Goal: Information Seeking & Learning: Learn about a topic

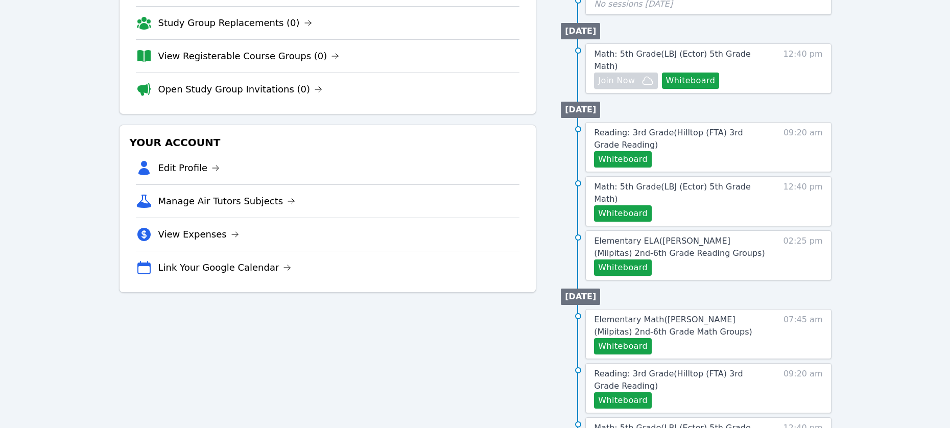
scroll to position [168, 0]
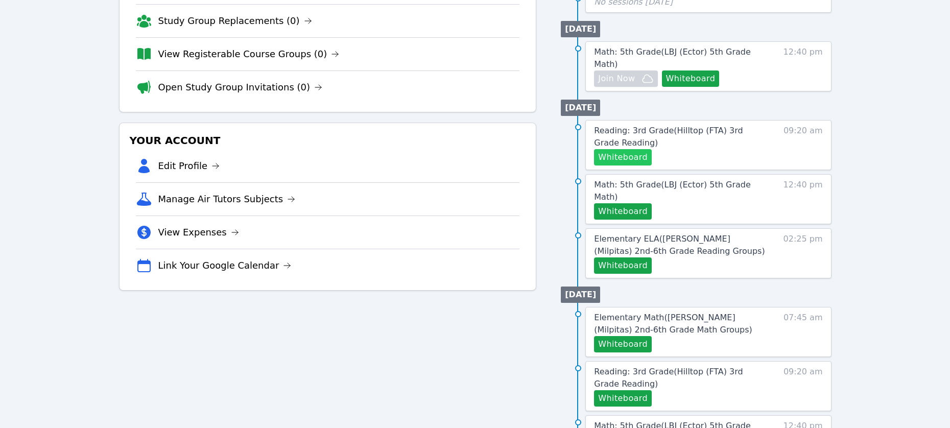
click at [638, 165] on button "Whiteboard" at bounding box center [623, 157] width 58 height 16
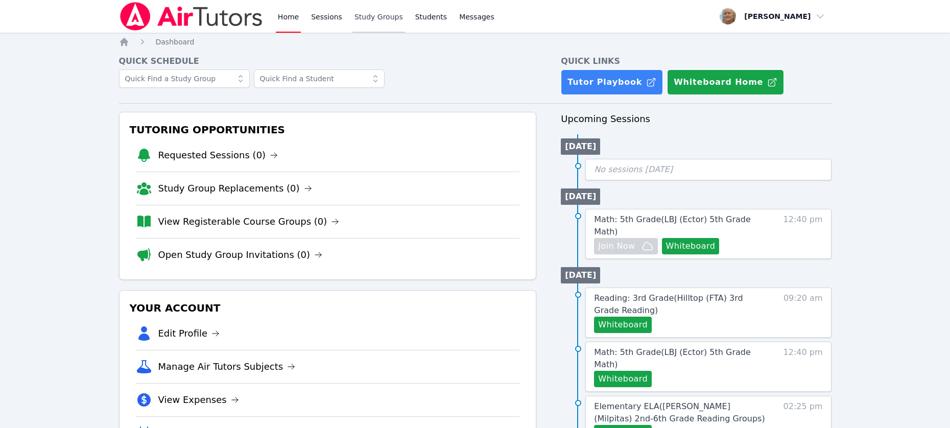
click at [405, 23] on link "Study Groups" at bounding box center [378, 16] width 53 height 33
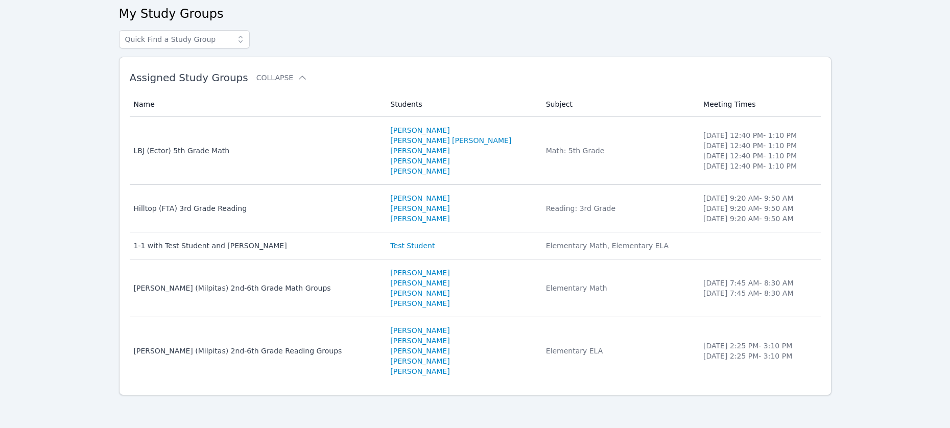
scroll to position [103, 0]
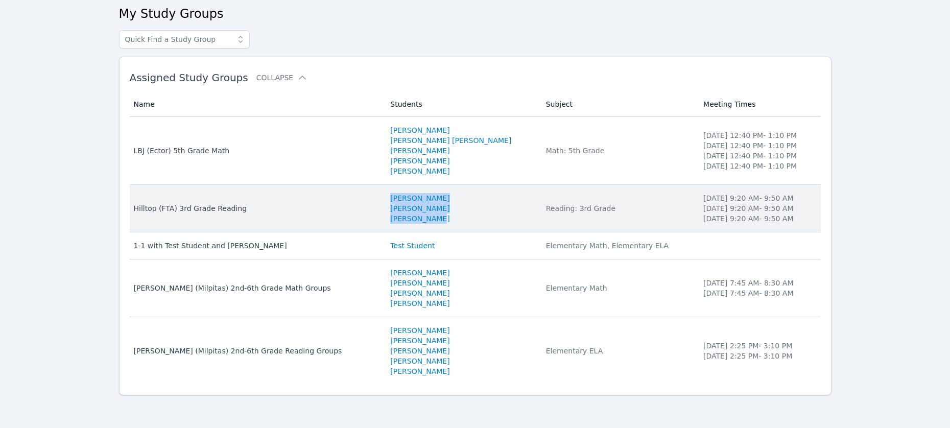
drag, startPoint x: 436, startPoint y: 236, endPoint x: 367, endPoint y: 196, distance: 79.6
click at [384, 196] on td "Students Avni Ganesh Dallas Robinson Bryce Harris" at bounding box center [461, 208] width 155 height 47
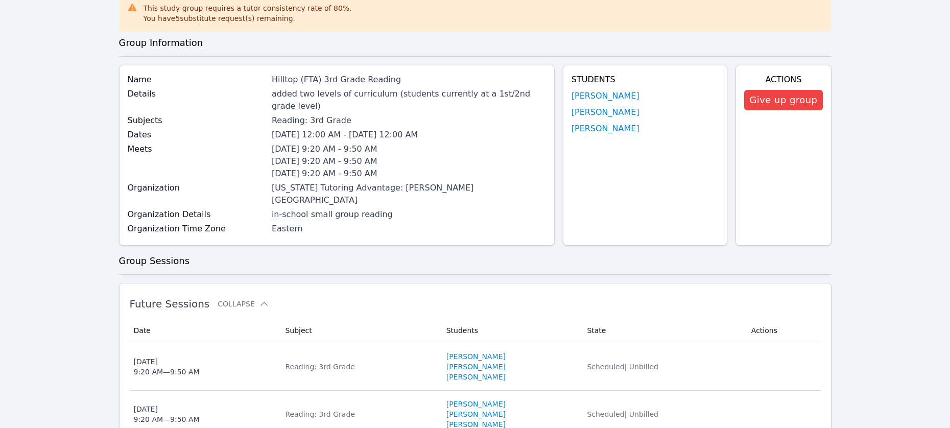
scroll to position [77, 0]
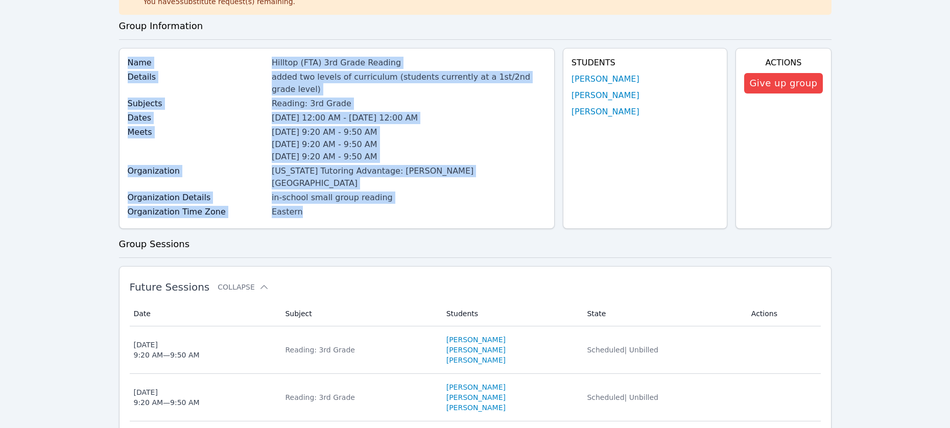
drag, startPoint x: 445, startPoint y: 271, endPoint x: 126, endPoint y: 91, distance: 365.7
click at [126, 91] on div "Name Hilltop (FTA) 3rd Grade Reading Details added two levels of curriculum (st…" at bounding box center [337, 138] width 436 height 181
copy div "Name Hilltop (FTA) 3rd Grade Reading Details added two levels of curriculum (st…"
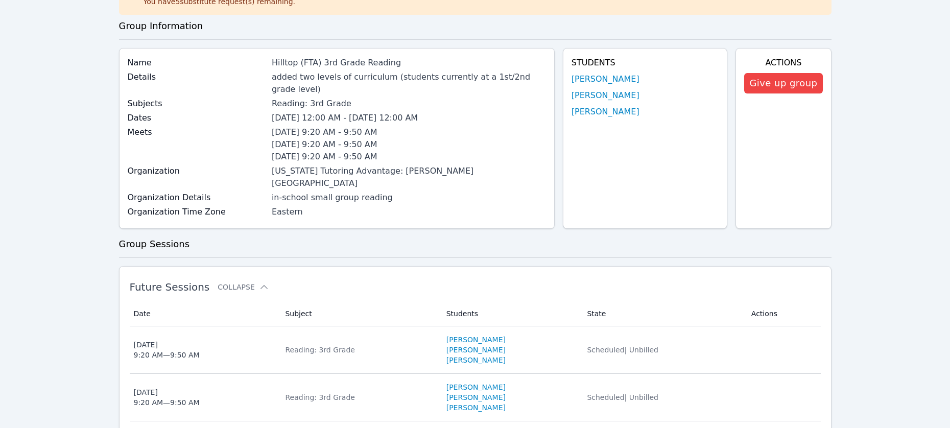
click at [641, 229] on div "Students Avni Ganesh Dallas Robinson Bryce Harris" at bounding box center [645, 138] width 165 height 181
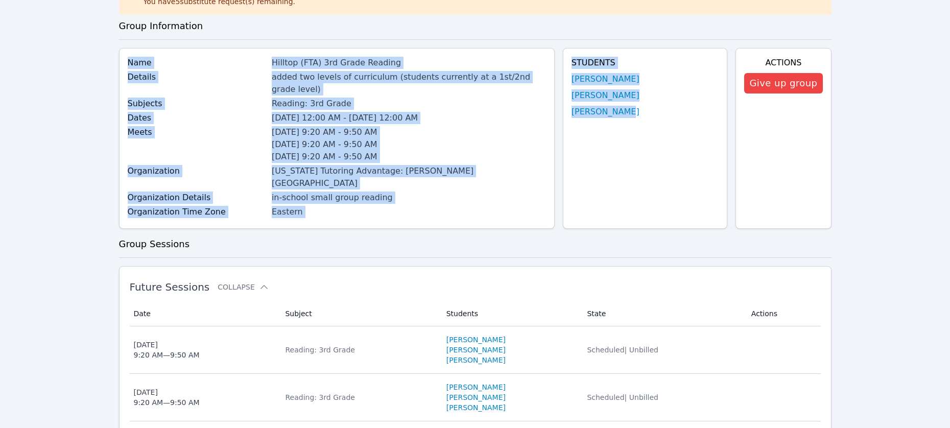
drag, startPoint x: 610, startPoint y: 257, endPoint x: 160, endPoint y: 99, distance: 477.2
click at [134, 85] on div "Name Hilltop (FTA) 3rd Grade Reading Details added two levels of curriculum (st…" at bounding box center [475, 142] width 712 height 189
copy div "Name Hilltop (FTA) 3rd Grade Reading Details added two levels of curriculum (st…"
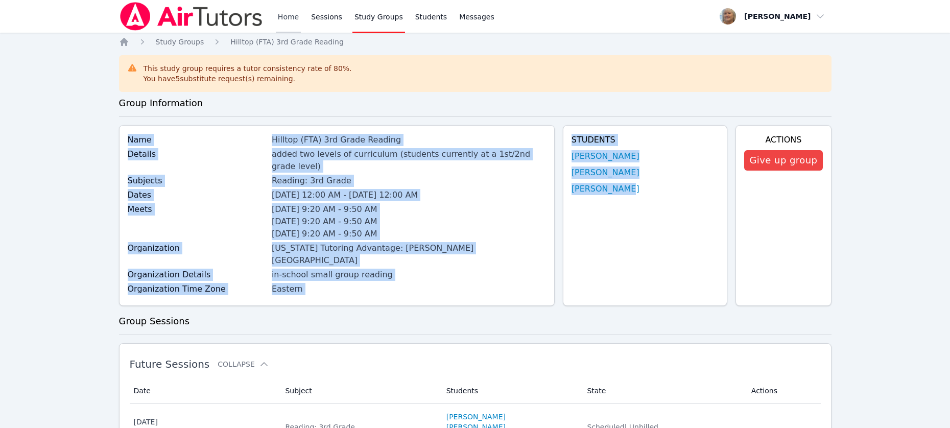
click at [301, 16] on link "Home" at bounding box center [288, 16] width 25 height 33
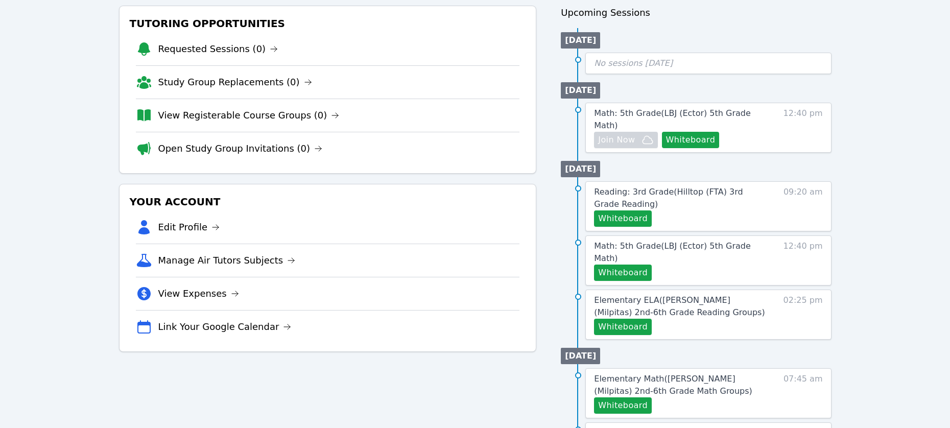
scroll to position [171, 0]
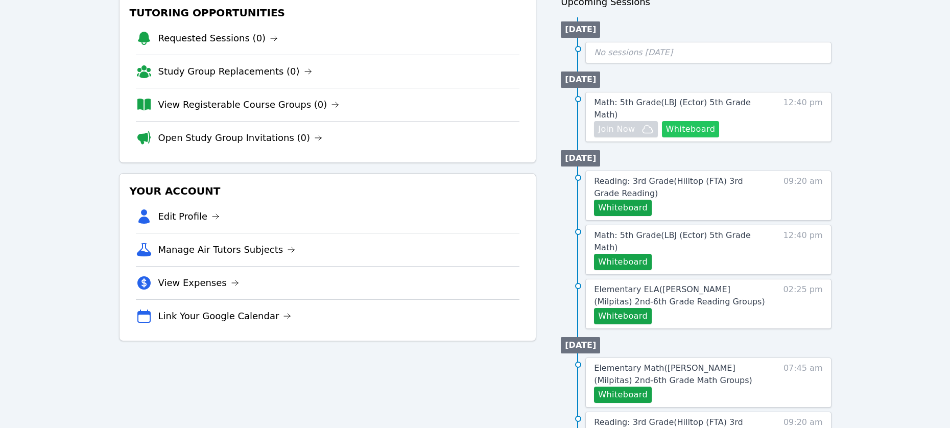
scroll to position [126, 0]
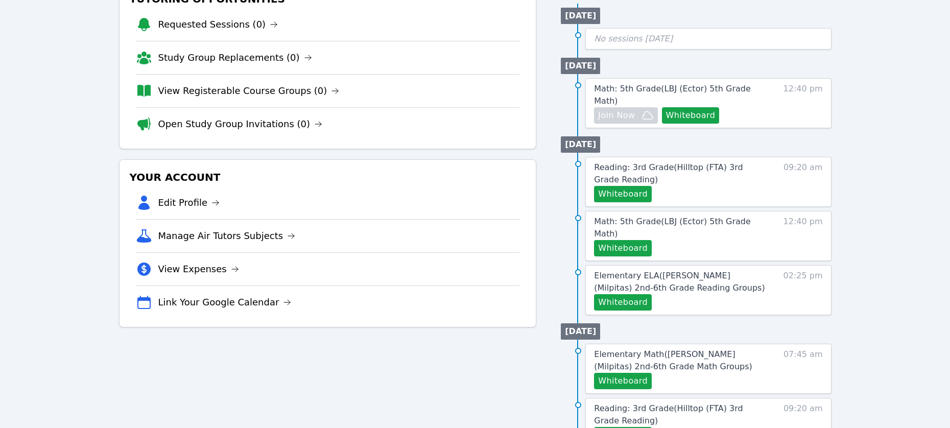
scroll to position [140, 0]
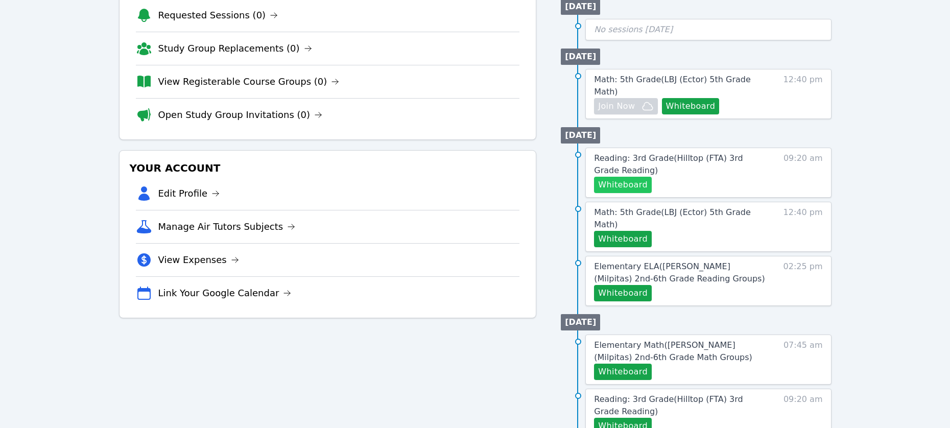
click at [648, 193] on button "Whiteboard" at bounding box center [623, 185] width 58 height 16
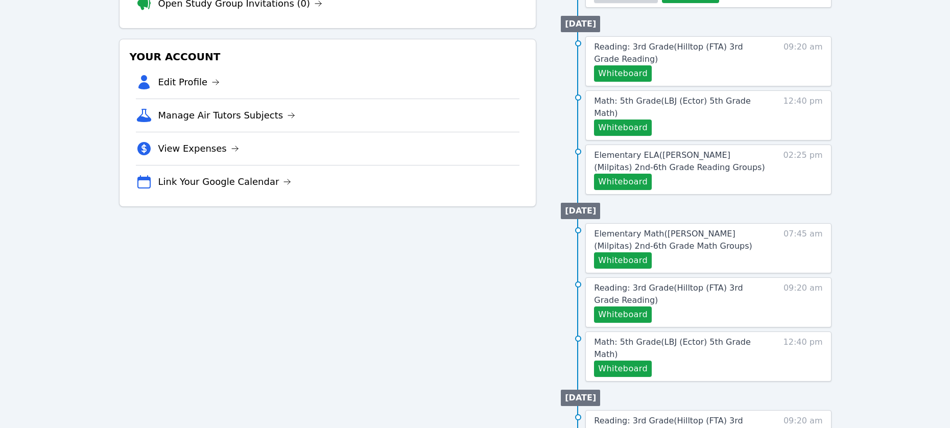
scroll to position [261, 0]
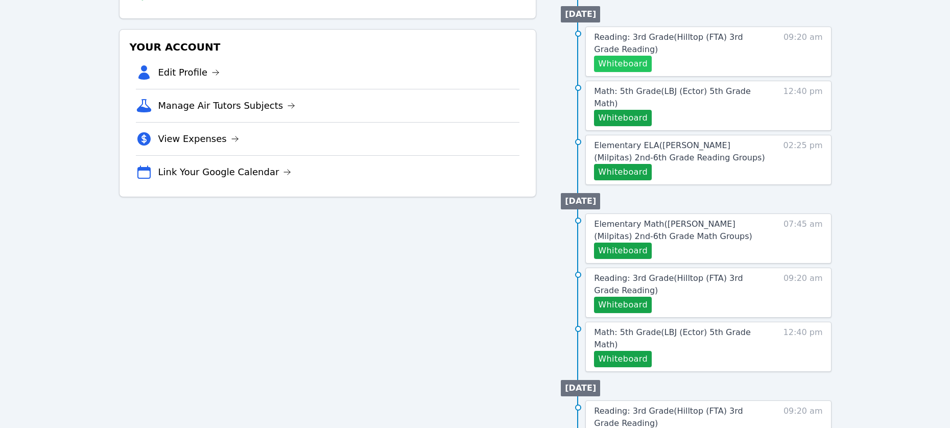
click at [652, 72] on button "Whiteboard" at bounding box center [623, 64] width 58 height 16
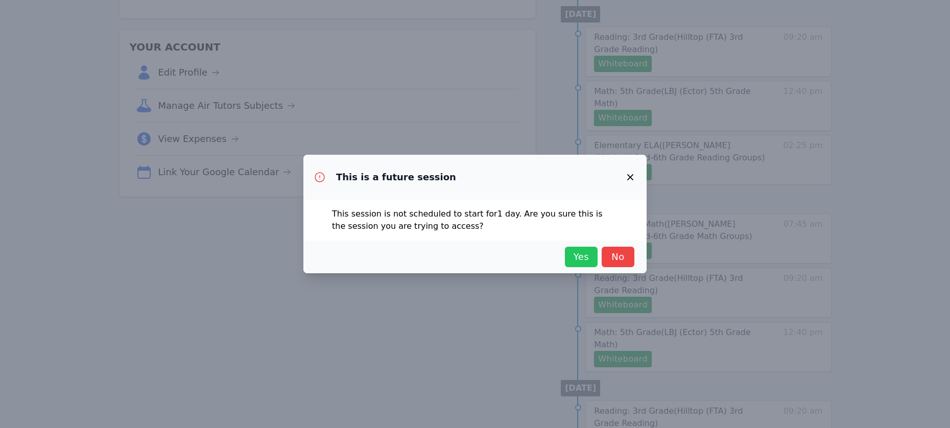
click at [592, 264] on span "Yes" at bounding box center [581, 257] width 22 height 14
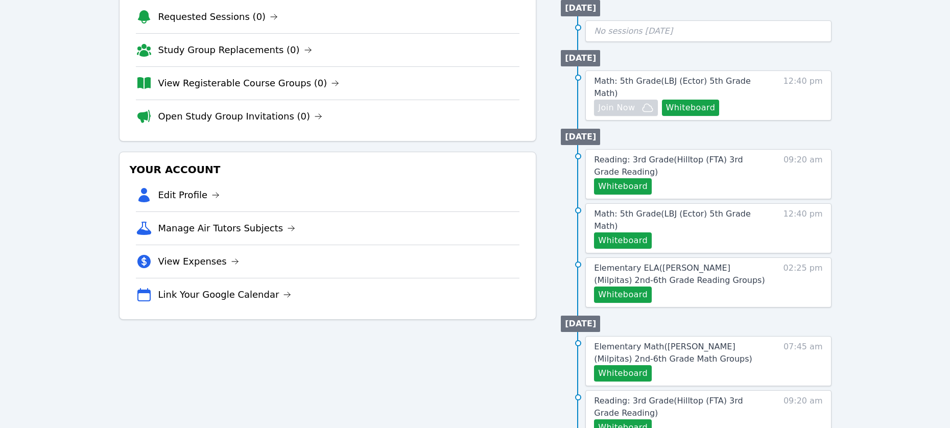
scroll to position [139, 0]
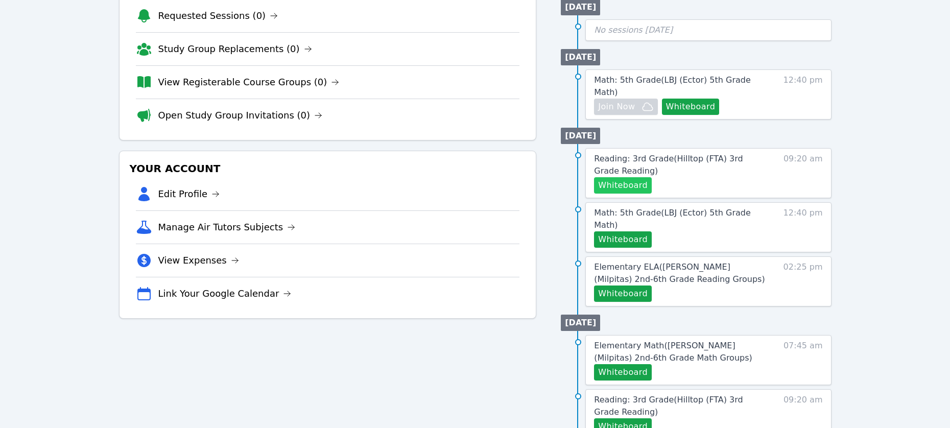
click at [652, 194] on button "Whiteboard" at bounding box center [623, 185] width 58 height 16
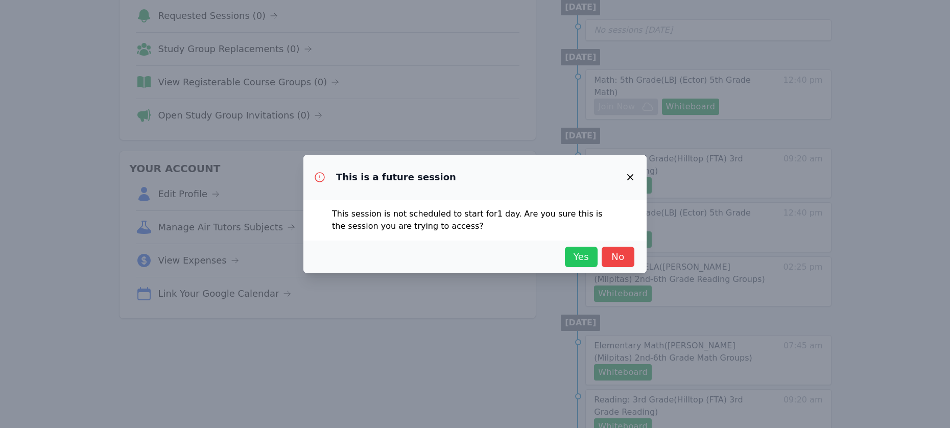
click at [592, 264] on span "Yes" at bounding box center [581, 257] width 22 height 14
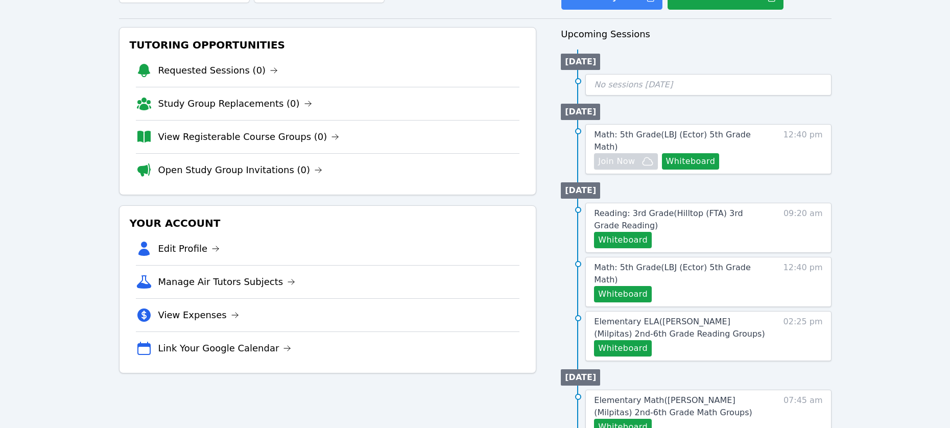
scroll to position [0, 0]
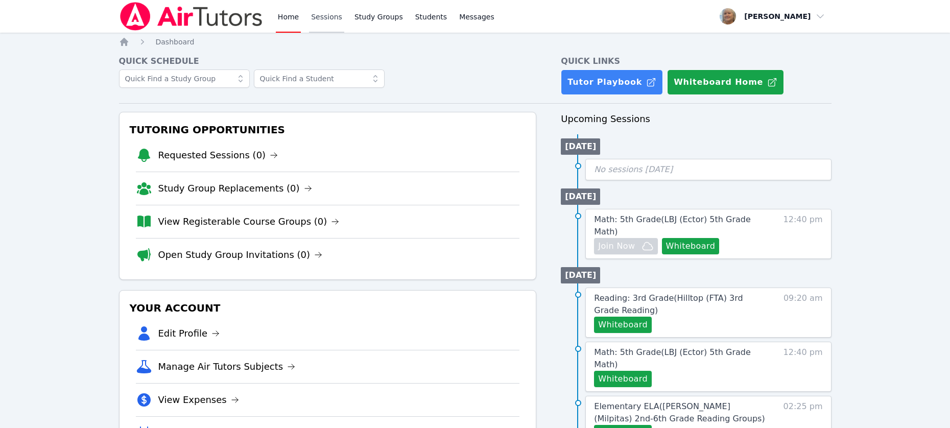
click at [344, 22] on link "Sessions" at bounding box center [326, 16] width 35 height 33
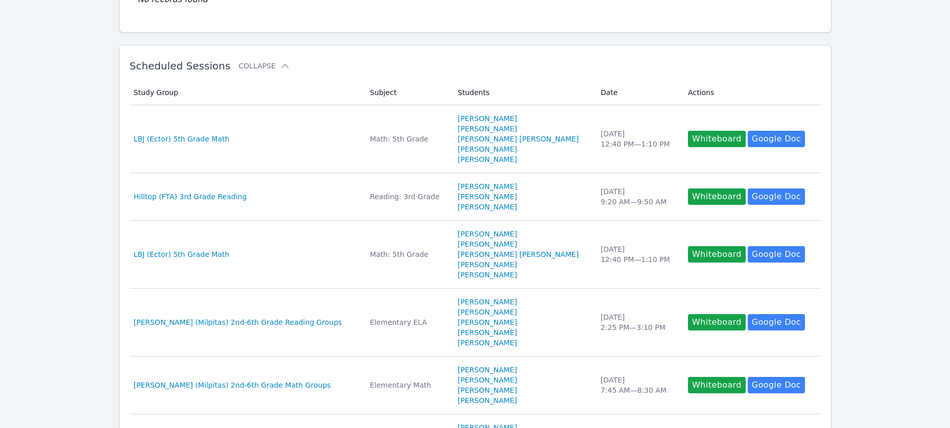
scroll to position [141, 0]
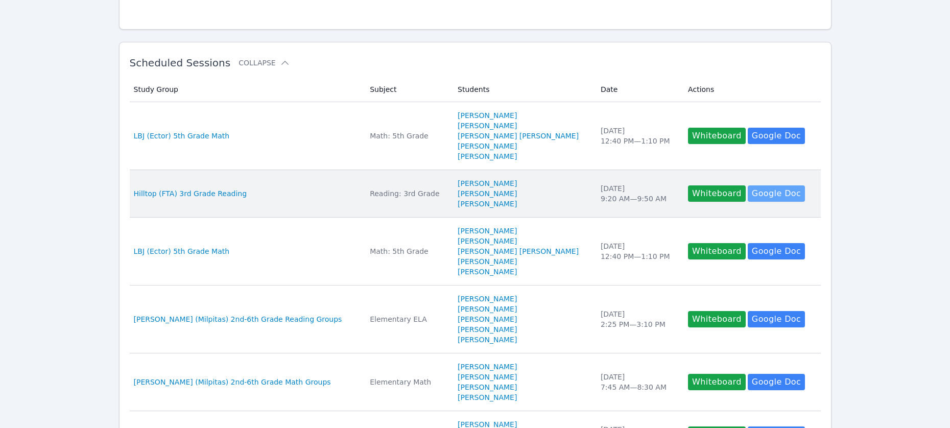
click at [792, 202] on link "Google Doc" at bounding box center [776, 193] width 57 height 16
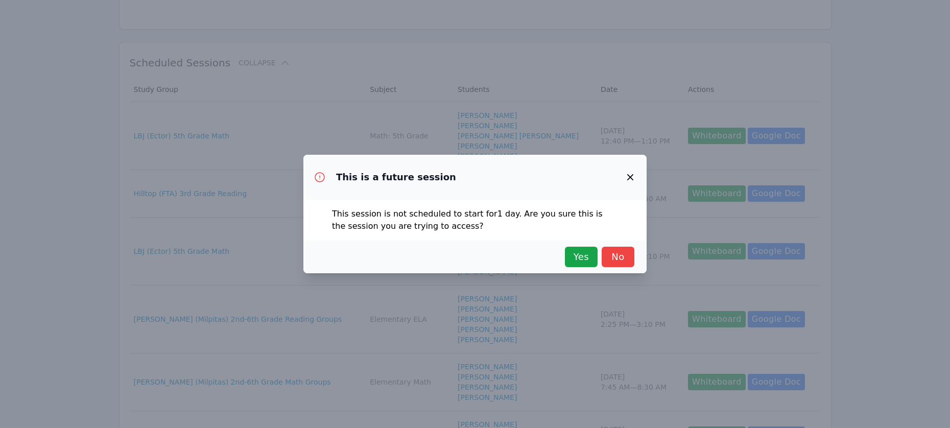
click at [636, 171] on icon "button" at bounding box center [630, 177] width 12 height 12
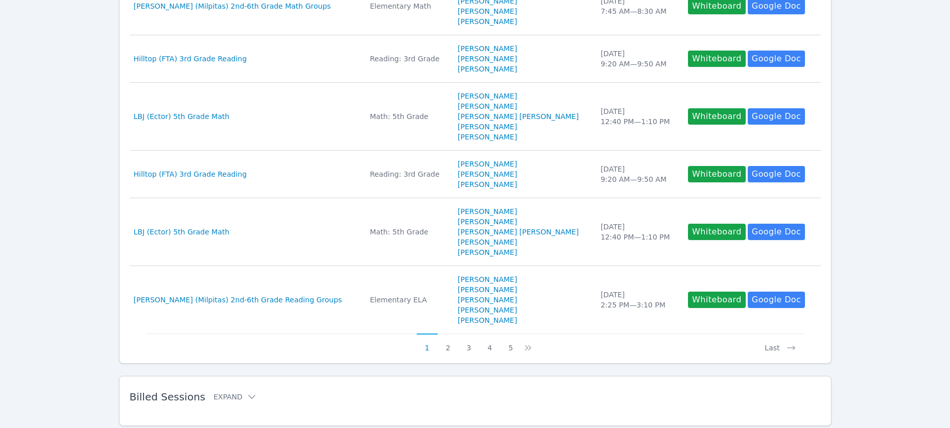
scroll to position [0, 0]
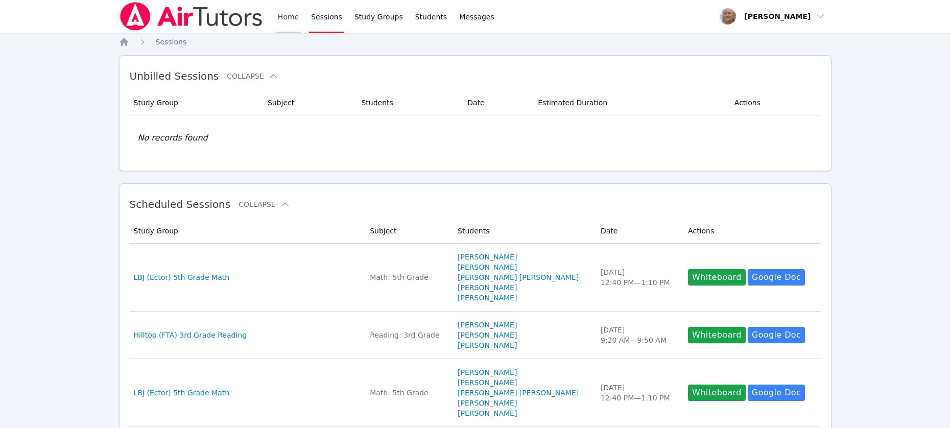
click at [301, 18] on link "Home" at bounding box center [288, 16] width 25 height 33
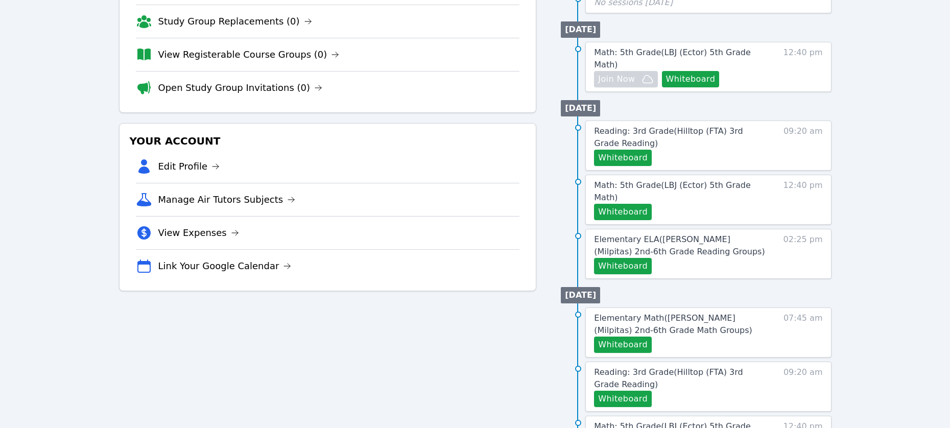
scroll to position [169, 0]
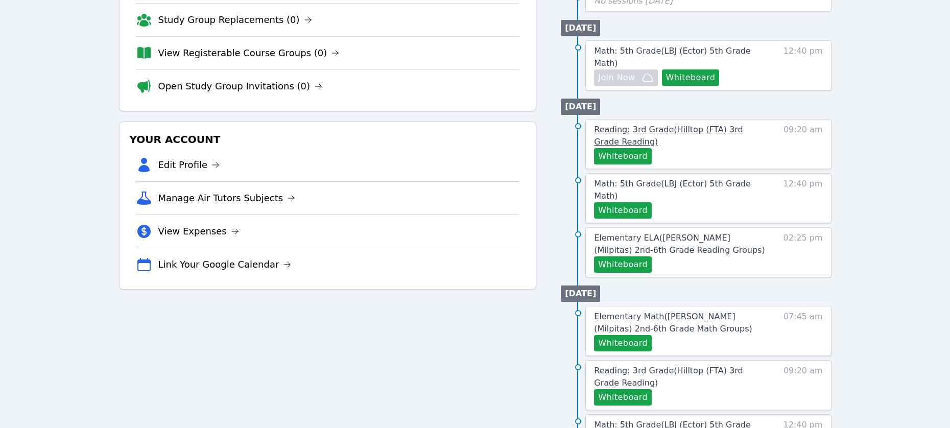
click at [715, 147] on span "Reading: 3rd Grade ( Hilltop (FTA) 3rd Grade Reading )" at bounding box center [668, 136] width 149 height 22
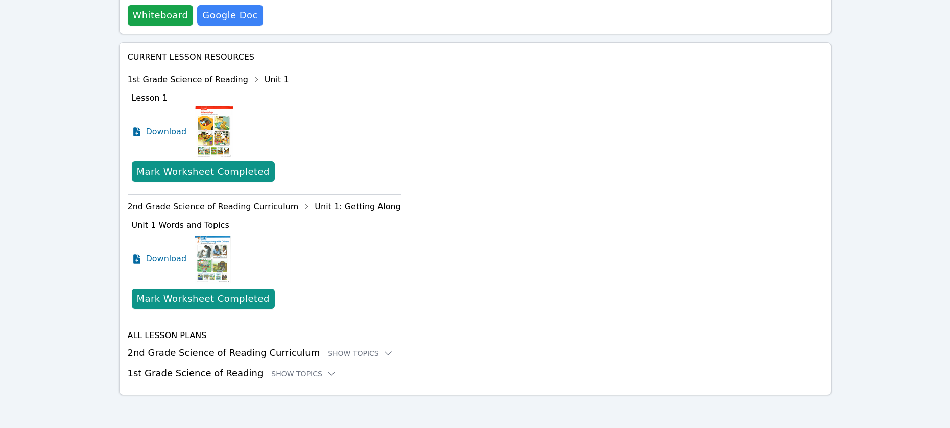
scroll to position [462, 0]
click at [188, 138] on span "Download" at bounding box center [168, 132] width 45 height 12
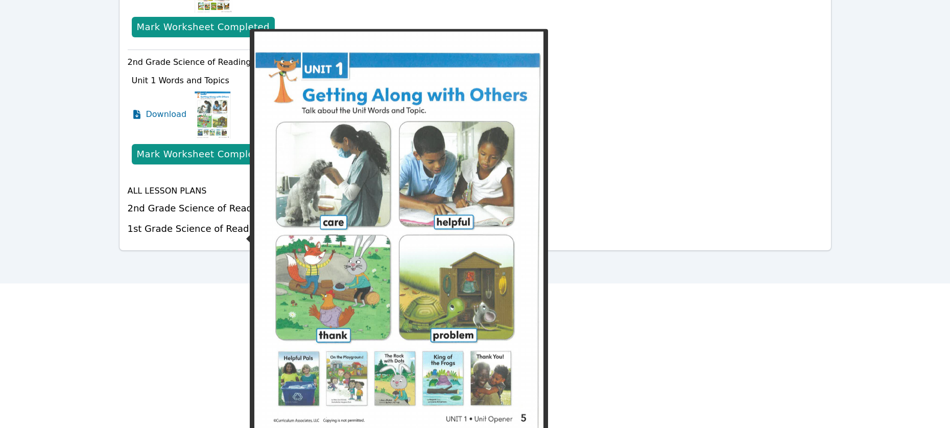
scroll to position [549, 0]
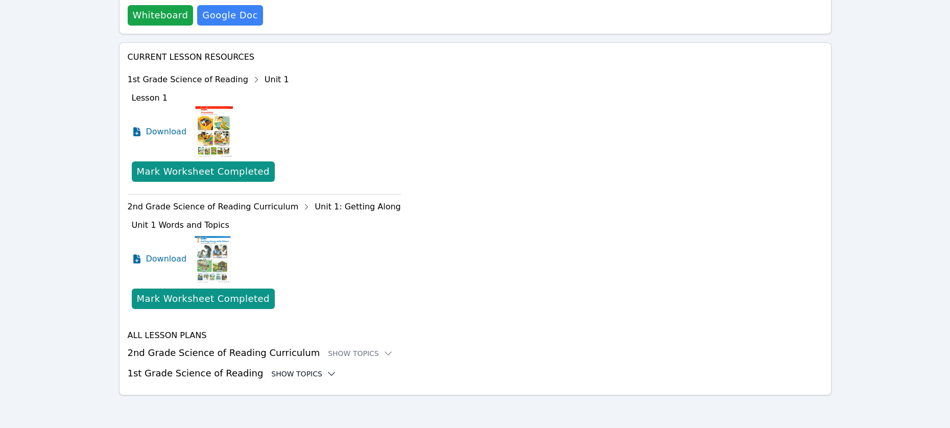
click at [337, 369] on div "Show Topics" at bounding box center [303, 374] width 65 height 10
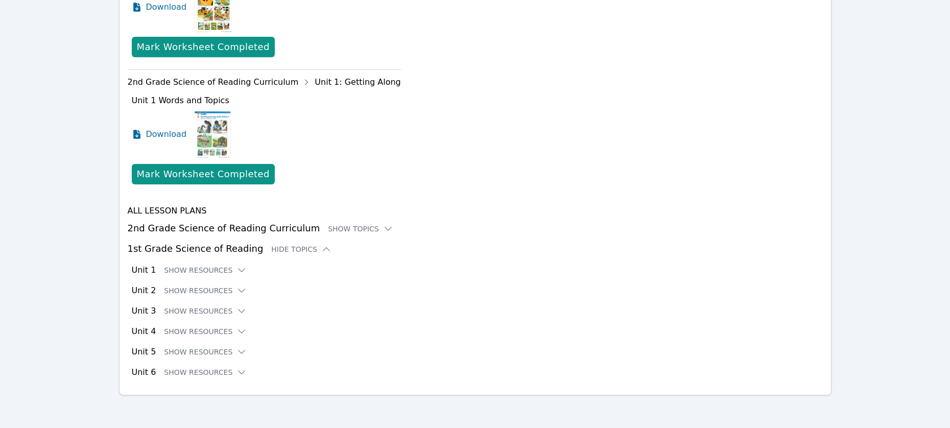
scroll to position [705, 0]
click at [247, 265] on icon at bounding box center [241, 270] width 10 height 10
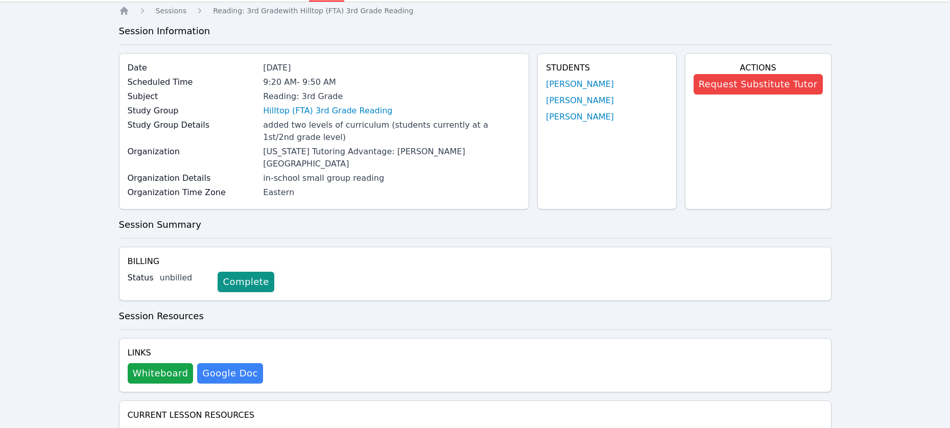
scroll to position [0, 0]
